Goal: Task Accomplishment & Management: Manage account settings

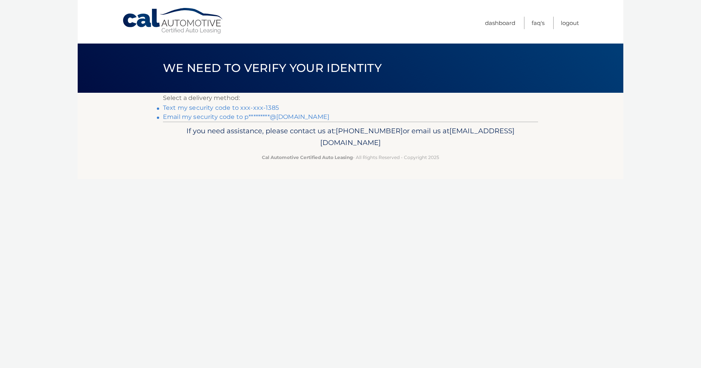
click at [222, 108] on link "Text my security code to xxx-xxx-1385" at bounding box center [221, 107] width 116 height 7
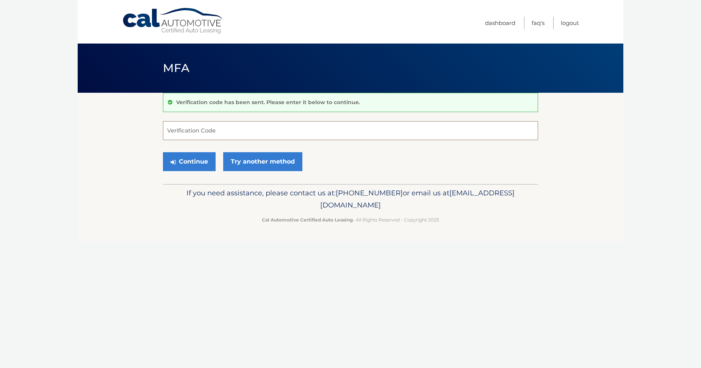
click at [173, 131] on input "Verification Code" at bounding box center [350, 130] width 375 height 19
type input "163596"
click at [195, 165] on button "Continue" at bounding box center [189, 161] width 53 height 19
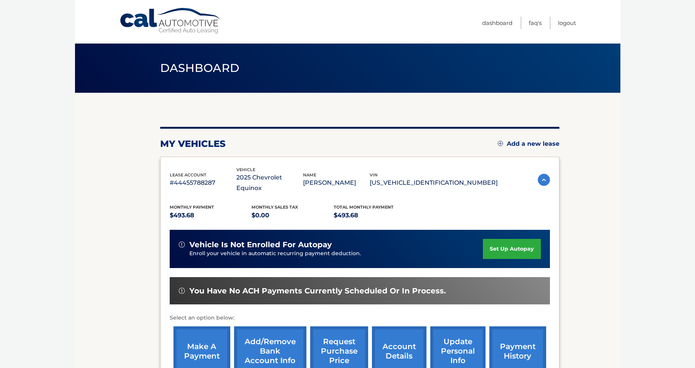
click at [213, 343] on link "make a payment" at bounding box center [201, 351] width 57 height 50
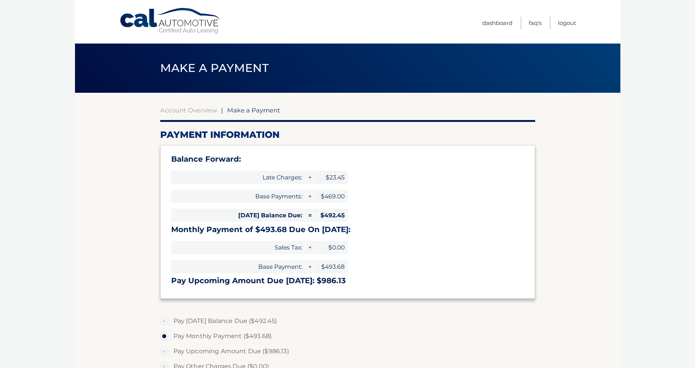
select select "OTc4MGVkYmMtZjMzZS00ZDBmLWFlYWEtMWQ5OWI5NTEzYjA0"
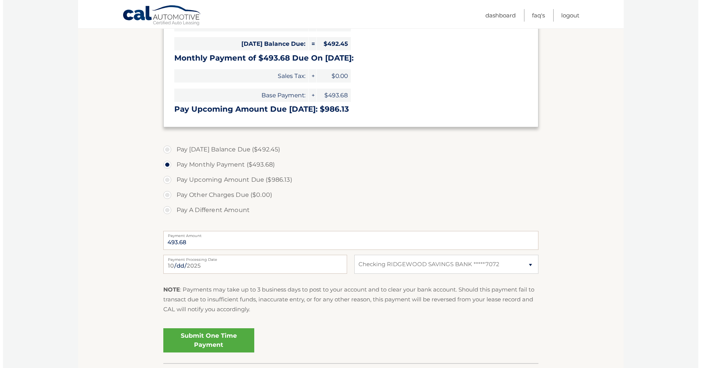
scroll to position [189, 0]
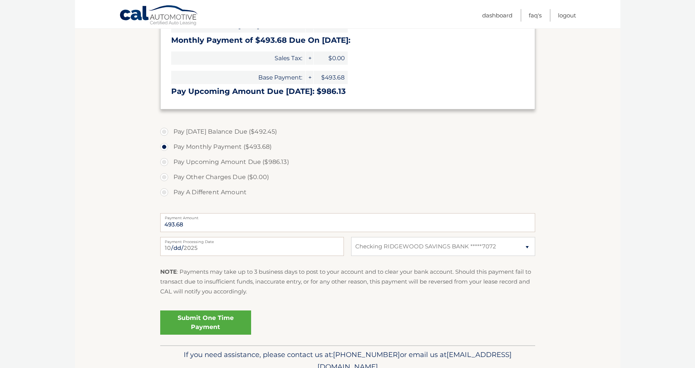
click at [239, 322] on link "Submit One Time Payment" at bounding box center [205, 323] width 91 height 24
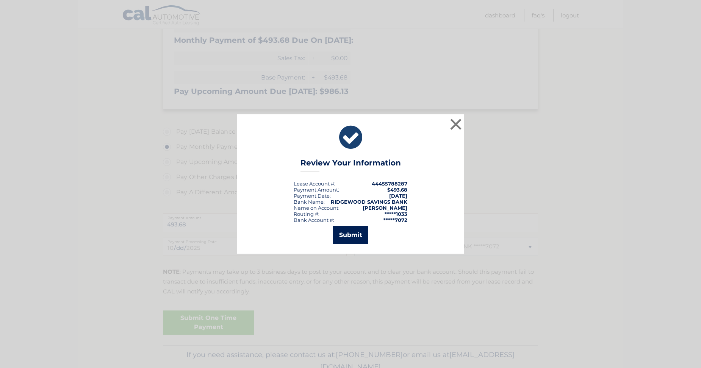
click at [358, 237] on button "Submit" at bounding box center [350, 235] width 35 height 18
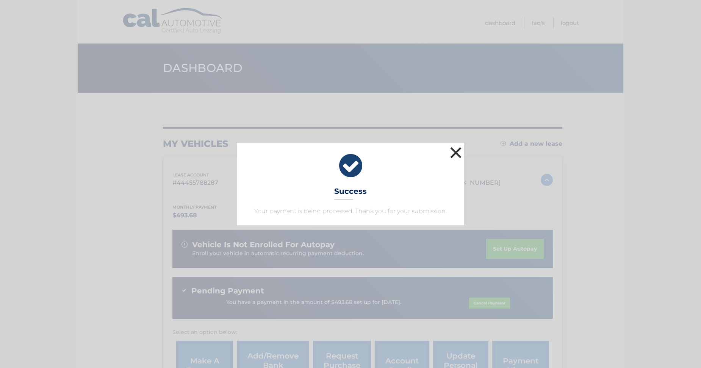
click at [458, 151] on button "×" at bounding box center [455, 152] width 15 height 15
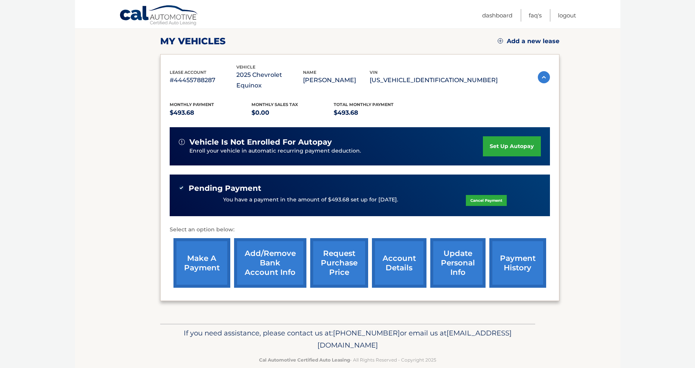
scroll to position [105, 0]
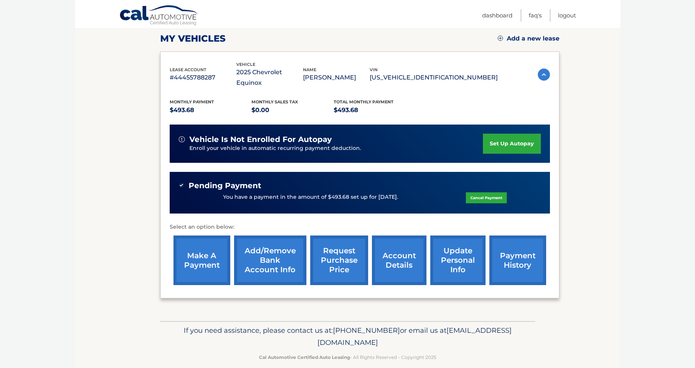
click at [501, 257] on link "payment history" at bounding box center [517, 261] width 57 height 50
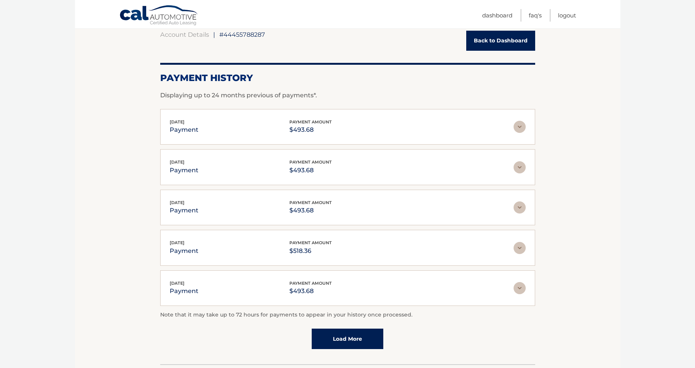
scroll to position [38, 0]
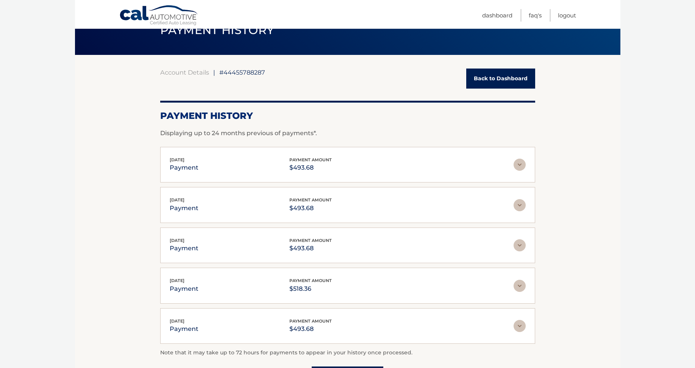
click at [493, 85] on link "Back to Dashboard" at bounding box center [500, 79] width 69 height 20
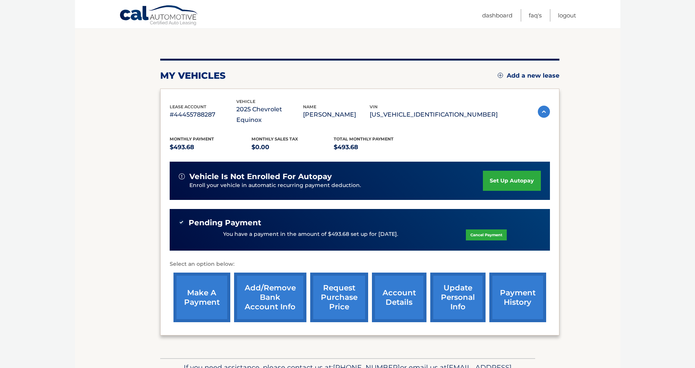
scroll to position [76, 0]
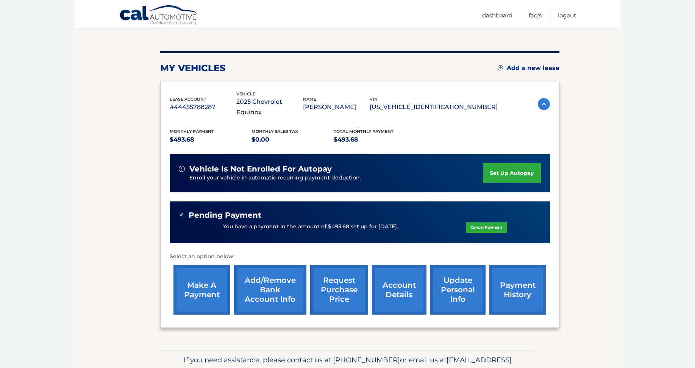
click at [445, 279] on link "update personal info" at bounding box center [457, 290] width 55 height 50
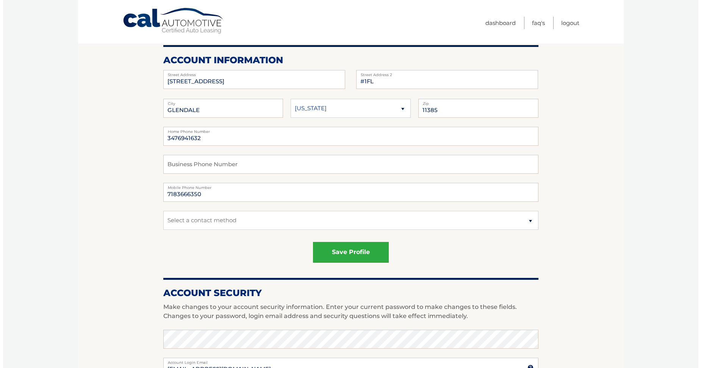
scroll to position [76, 0]
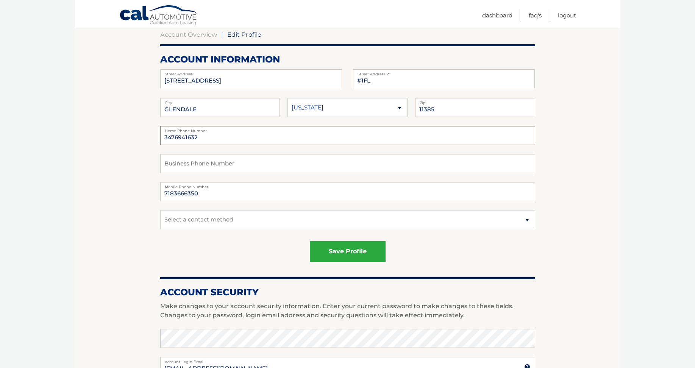
click at [175, 139] on input "3476941632" at bounding box center [347, 135] width 375 height 19
type input "7184831385"
click at [525, 220] on select "Select a contact method Mobile Home" at bounding box center [347, 219] width 375 height 19
select select "1"
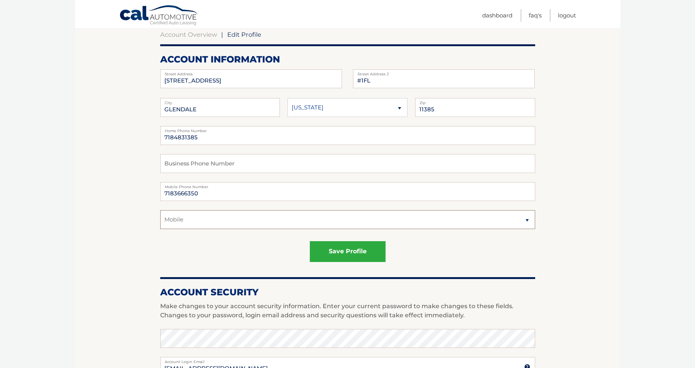
click at [160, 210] on select "Select a contact method Mobile Home" at bounding box center [347, 219] width 375 height 19
click at [164, 138] on input "7184831385" at bounding box center [347, 135] width 375 height 19
type input "7183666350"
click at [187, 193] on input "7183666350" at bounding box center [347, 191] width 375 height 19
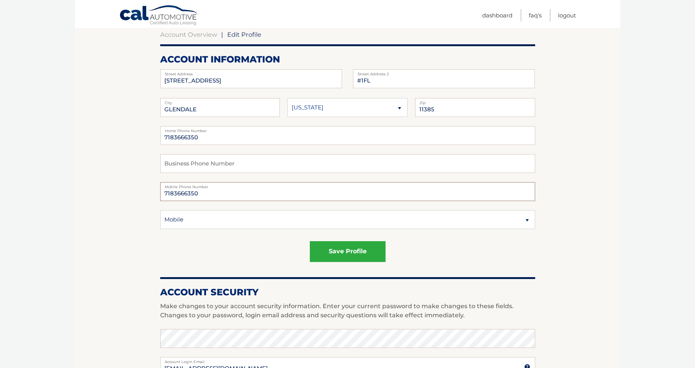
click at [187, 193] on input "7183666350" at bounding box center [347, 191] width 375 height 19
type input "7184831385"
click at [333, 252] on button "save profile" at bounding box center [348, 251] width 76 height 21
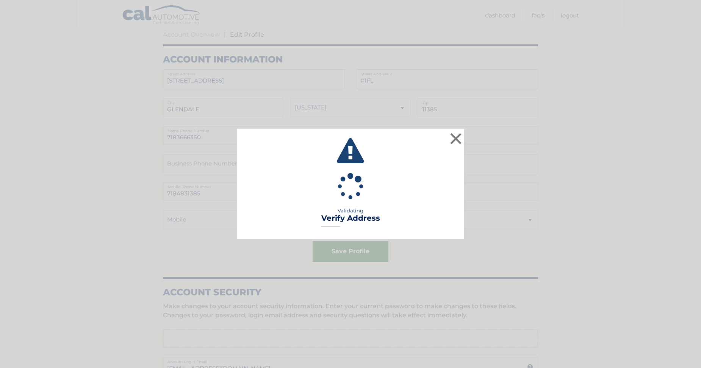
type input "# 1FL"
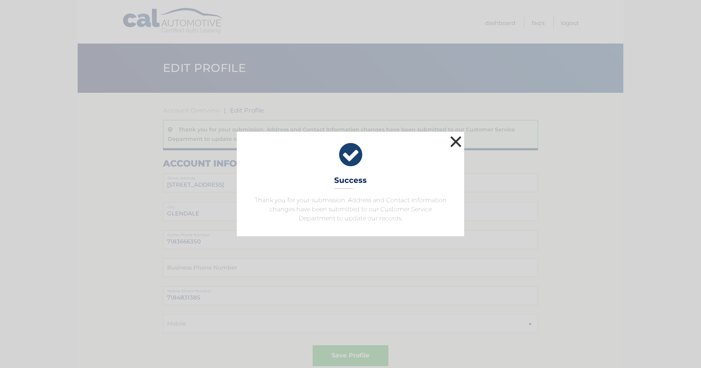
click at [455, 141] on button "×" at bounding box center [455, 141] width 15 height 15
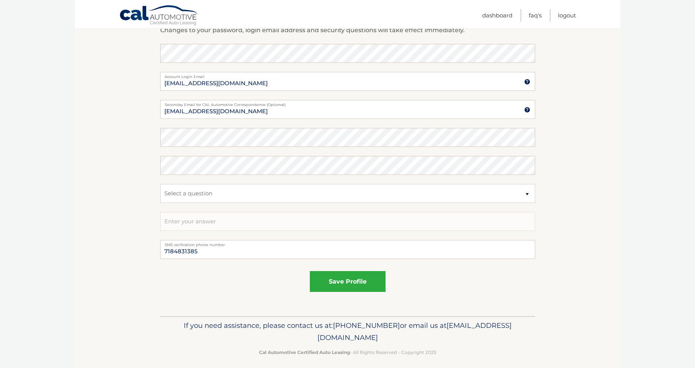
scroll to position [395, 0]
